Goal: Transaction & Acquisition: Purchase product/service

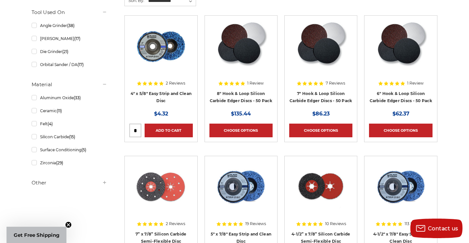
scroll to position [276, 0]
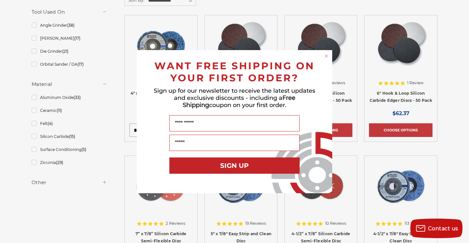
click at [326, 56] on circle "Close dialog" at bounding box center [326, 56] width 6 height 6
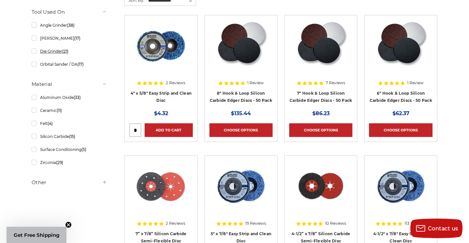
click at [36, 52] on link "Die Grinder (21)" at bounding box center [70, 51] width 76 height 11
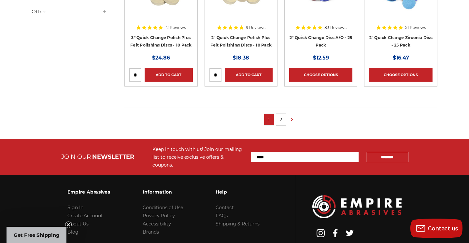
scroll to position [480, 0]
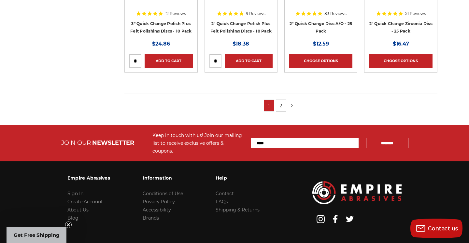
click at [292, 105] on icon at bounding box center [292, 105] width 7 height 7
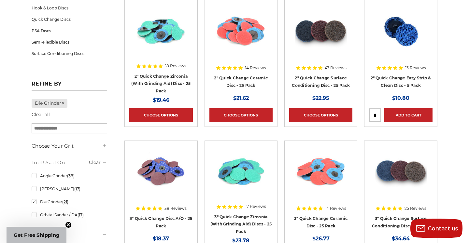
scroll to position [147, 0]
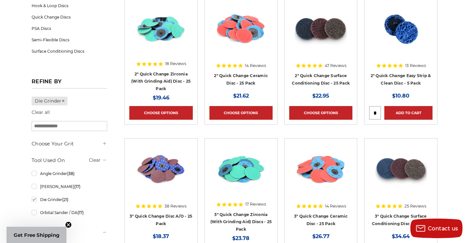
click at [396, 79] on h4 "2" Quick Change Easy Strip & Clean Disc - 5 Pack" at bounding box center [400, 81] width 63 height 18
click at [402, 39] on img at bounding box center [400, 29] width 53 height 52
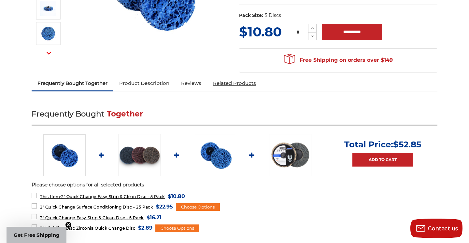
scroll to position [157, 0]
